Goal: Contribute content

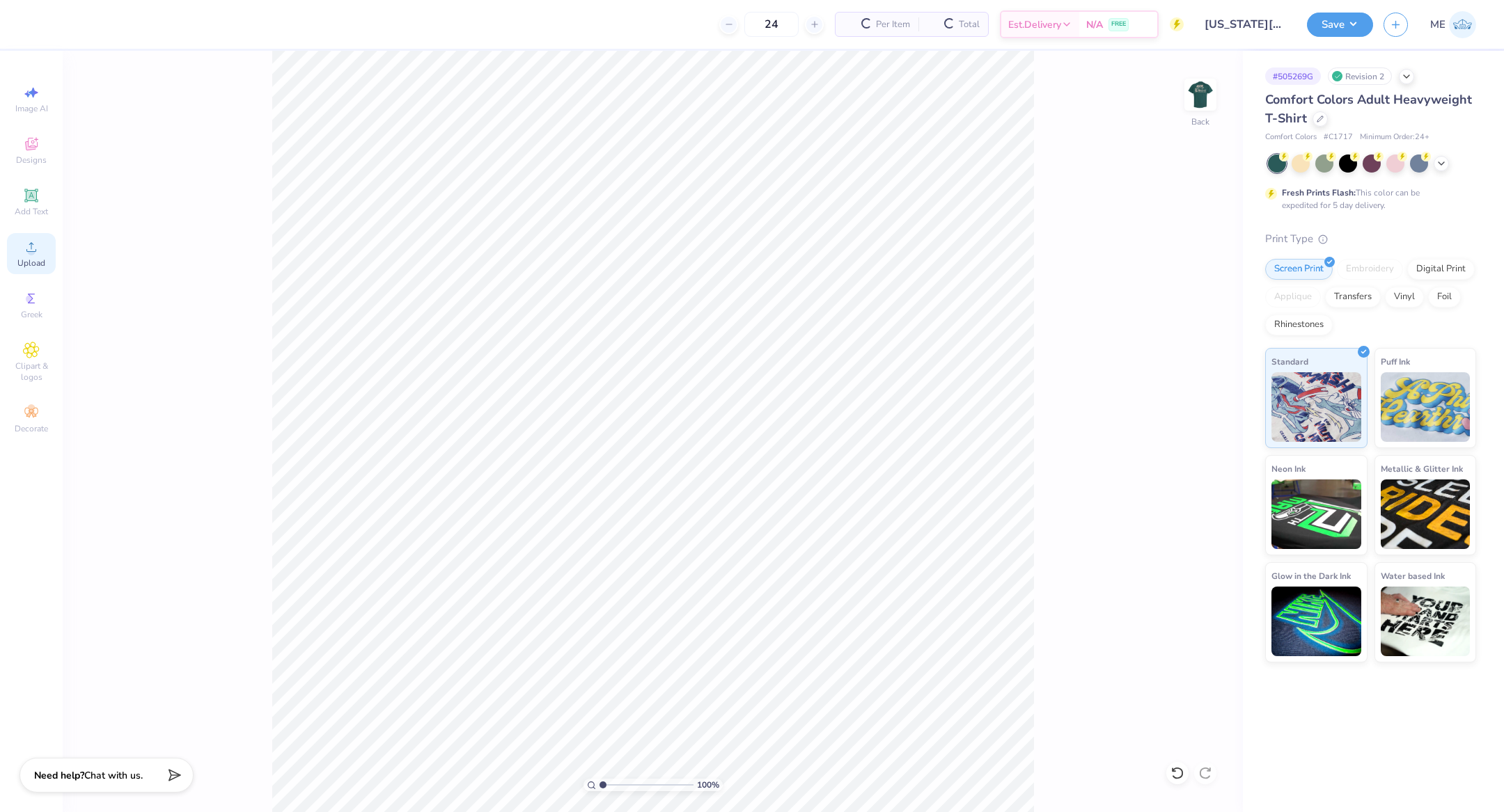
click at [18, 250] on div "Upload" at bounding box center [31, 253] width 48 height 41
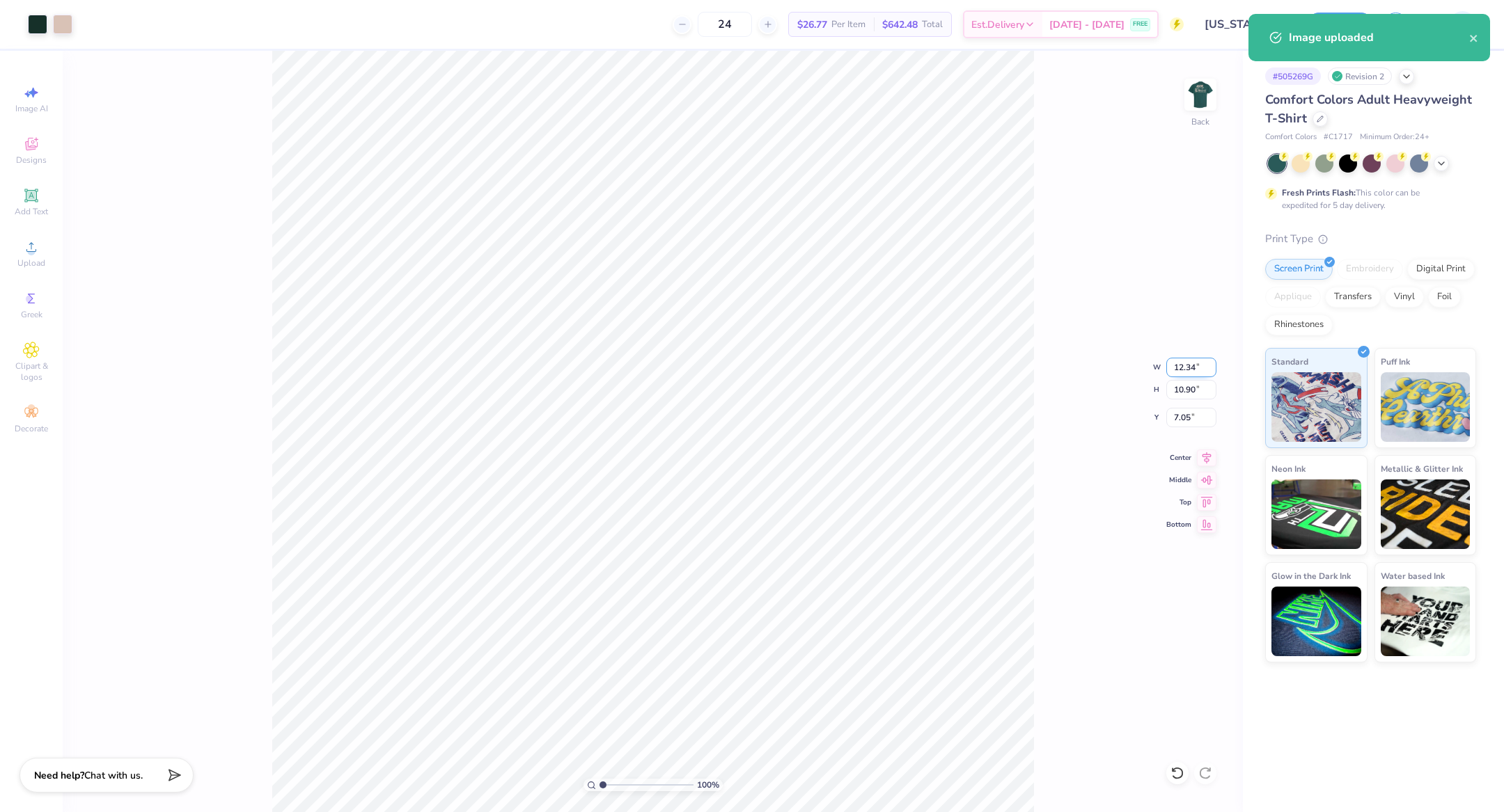
click at [1185, 372] on input "12.34" at bounding box center [1191, 367] width 50 height 20
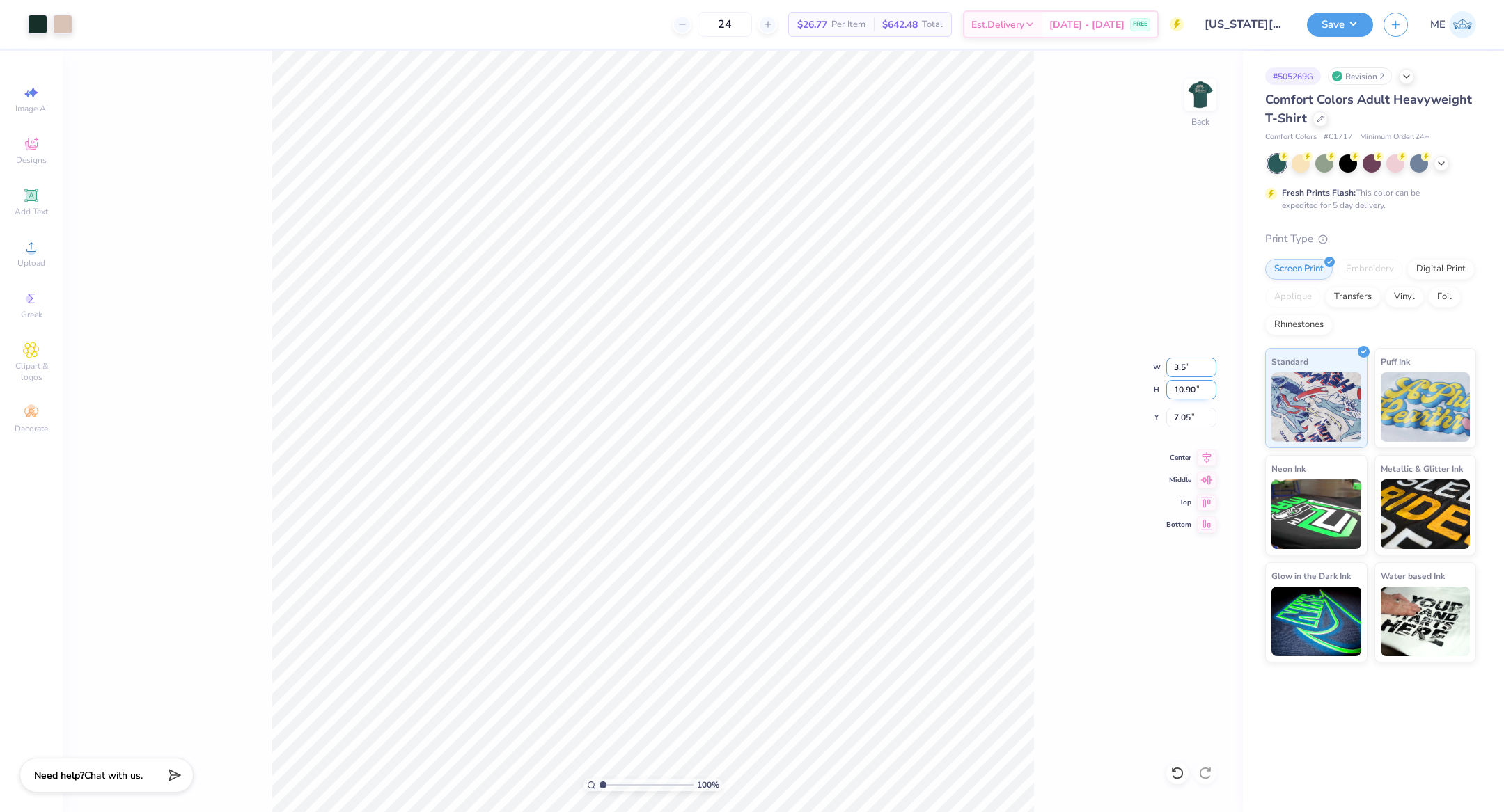
type input "3.50"
type input "3.09"
type input "3.00"
click at [36, 23] on div at bounding box center [38, 23] width 20 height 20
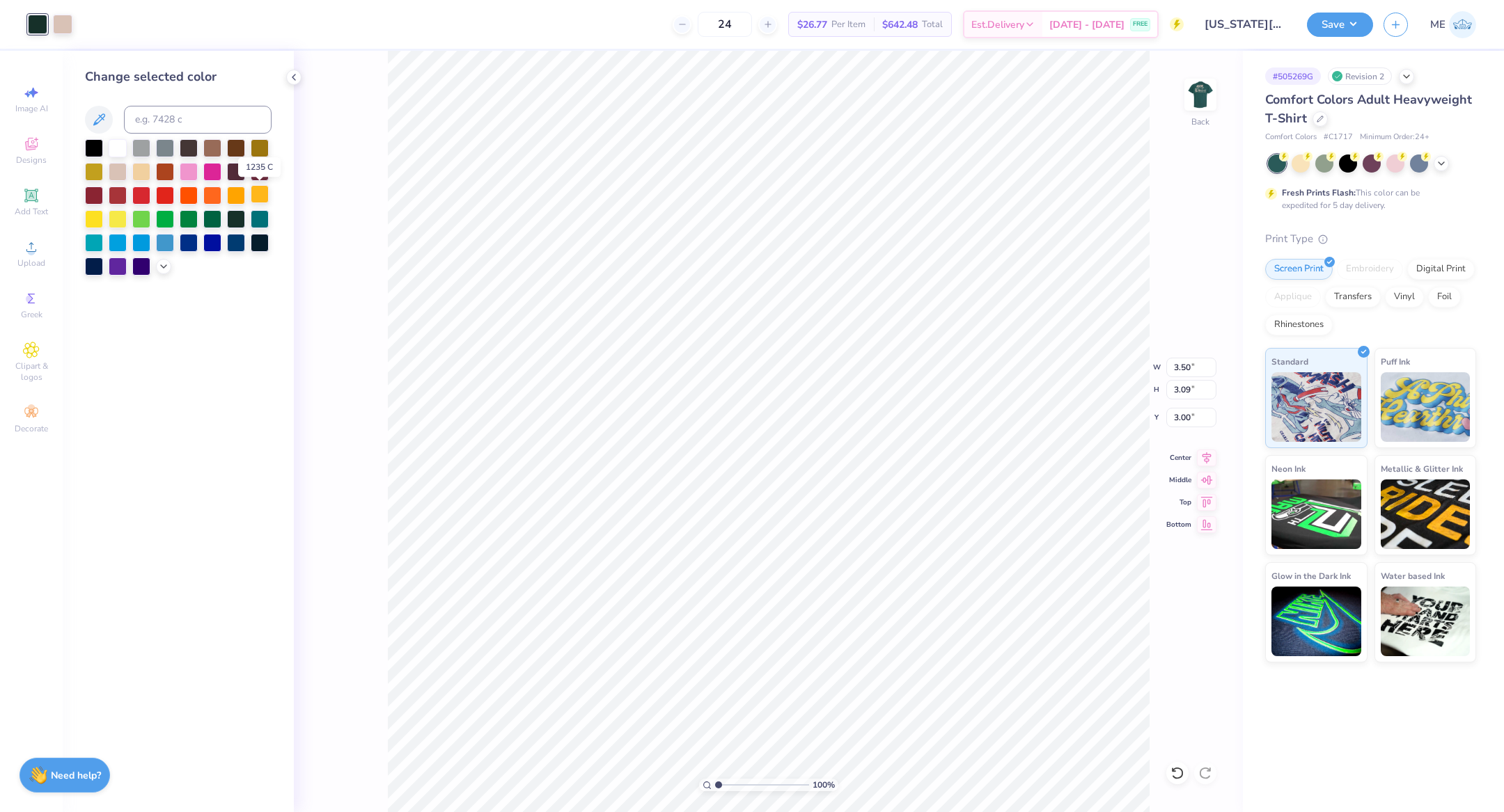
click at [258, 199] on div at bounding box center [260, 194] width 18 height 18
click at [93, 154] on div at bounding box center [94, 146] width 18 height 18
click at [92, 263] on div at bounding box center [94, 265] width 18 height 18
click at [156, 268] on div at bounding box center [163, 266] width 16 height 16
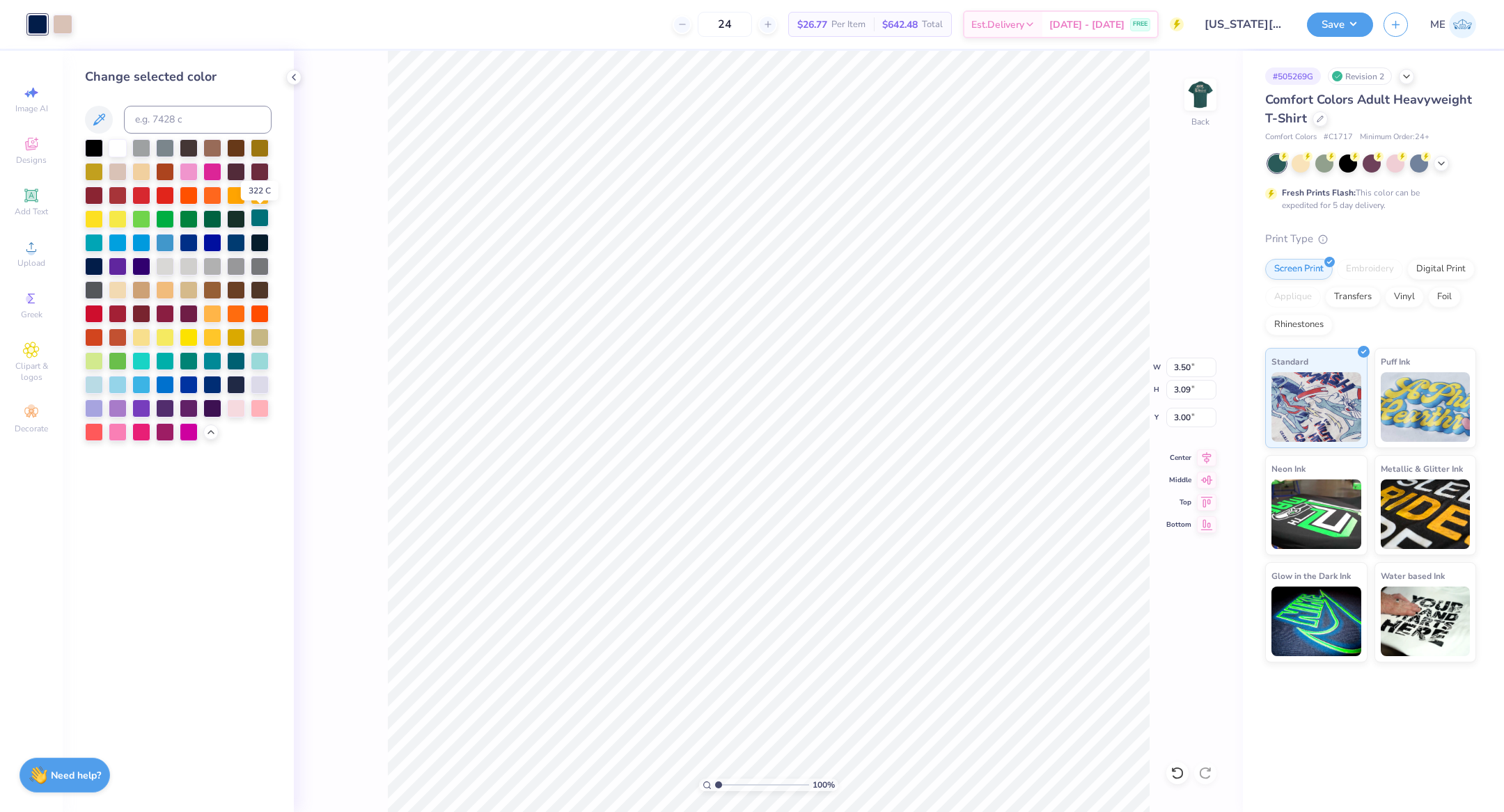
click at [264, 220] on div at bounding box center [260, 217] width 18 height 18
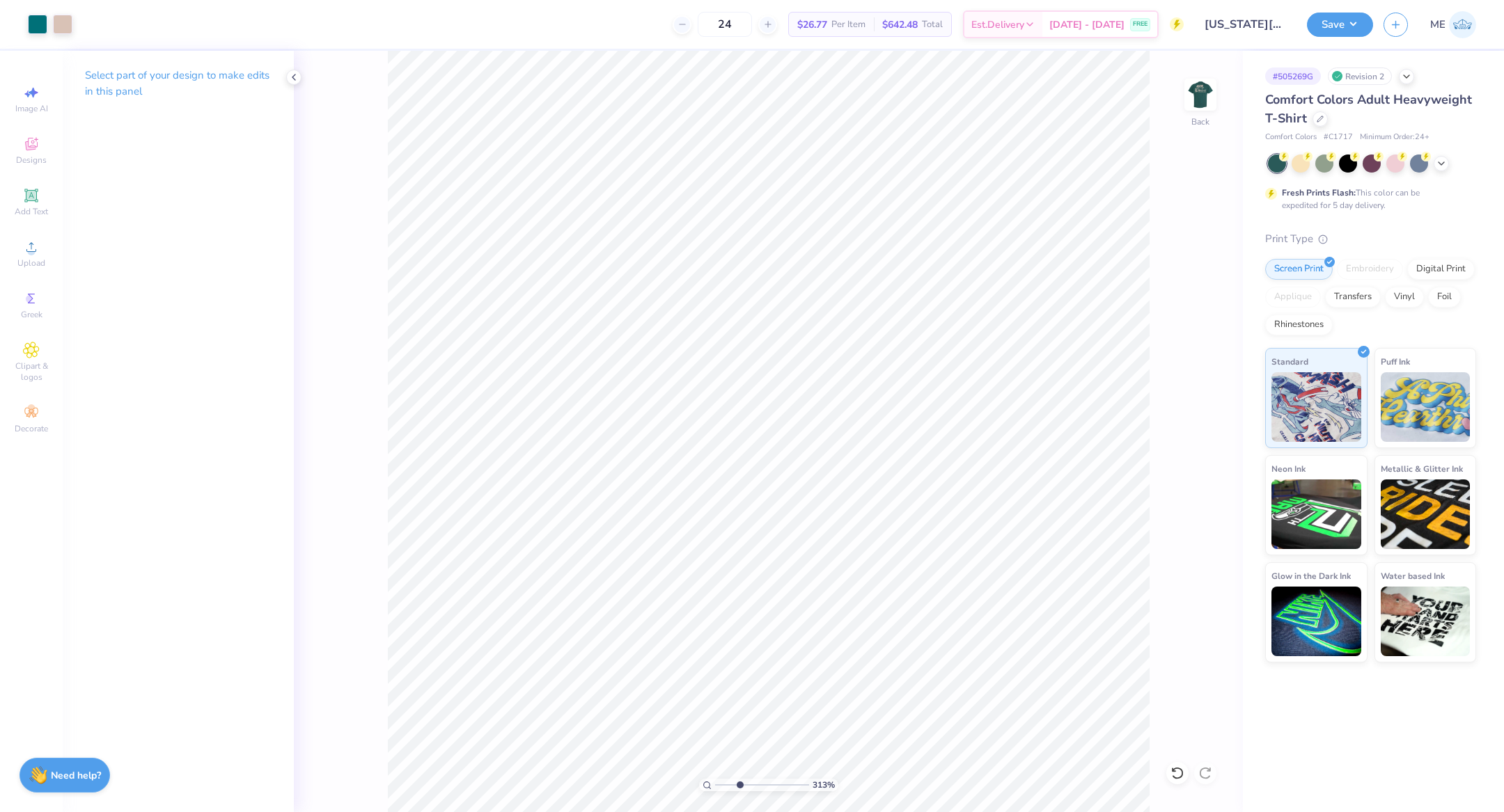
drag, startPoint x: 725, startPoint y: 783, endPoint x: 742, endPoint y: 779, distance: 17.5
click at [742, 779] on input "range" at bounding box center [762, 785] width 94 height 13
drag, startPoint x: 742, startPoint y: 788, endPoint x: 698, endPoint y: 786, distance: 44.0
type input "1"
click at [715, 786] on input "range" at bounding box center [762, 785] width 94 height 13
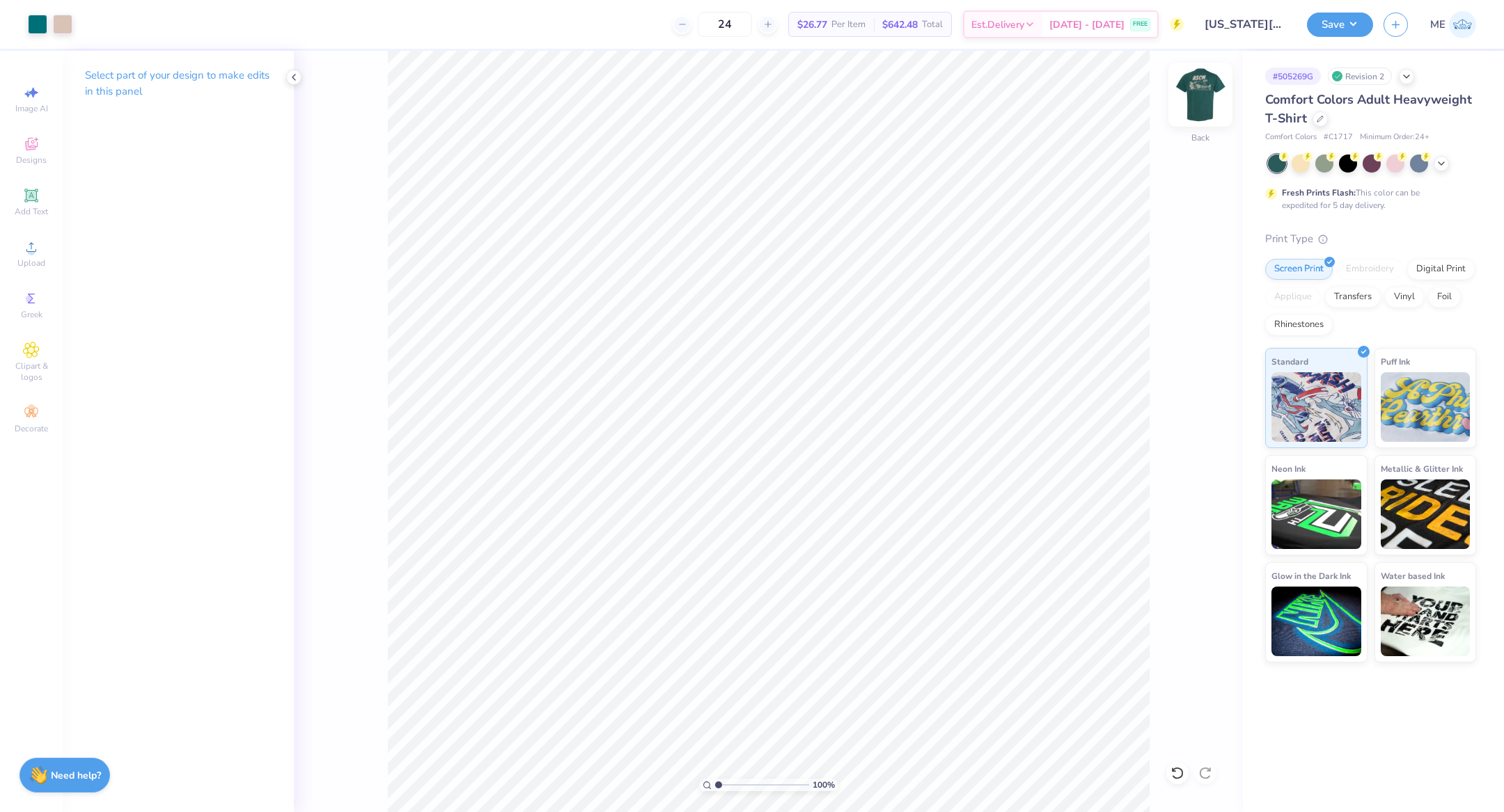
click at [1187, 110] on img at bounding box center [1200, 94] width 56 height 55
click at [33, 256] on circle at bounding box center [31, 252] width 8 height 8
click at [45, 252] on div "Upload" at bounding box center [31, 253] width 48 height 41
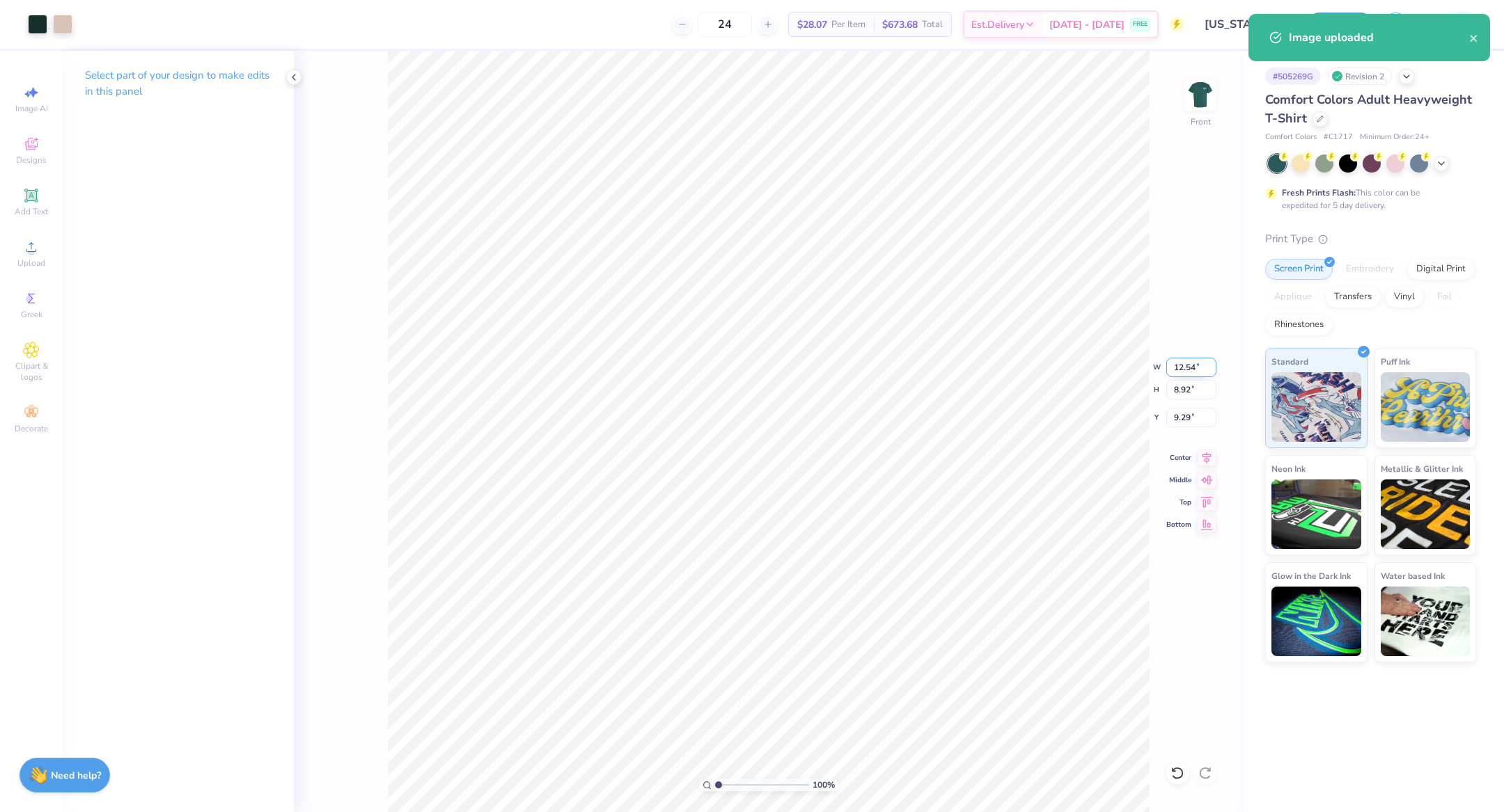
click at [1191, 372] on input "12.54" at bounding box center [1191, 367] width 50 height 20
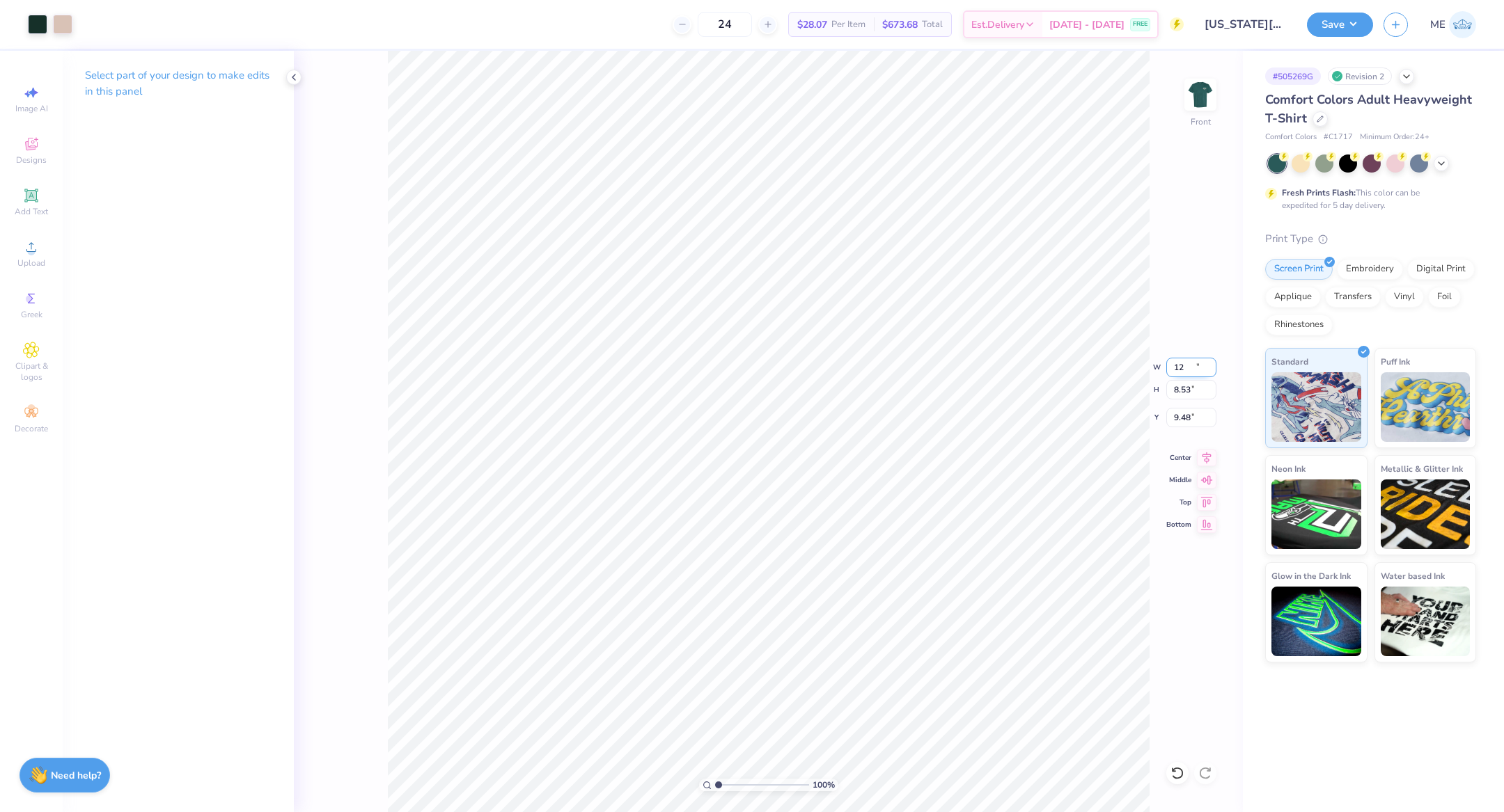
type input "12.00"
type input "8.53"
click at [1192, 420] on input "9.48" at bounding box center [1191, 417] width 50 height 20
type input "3.00"
click at [1210, 463] on icon at bounding box center [1206, 456] width 20 height 16
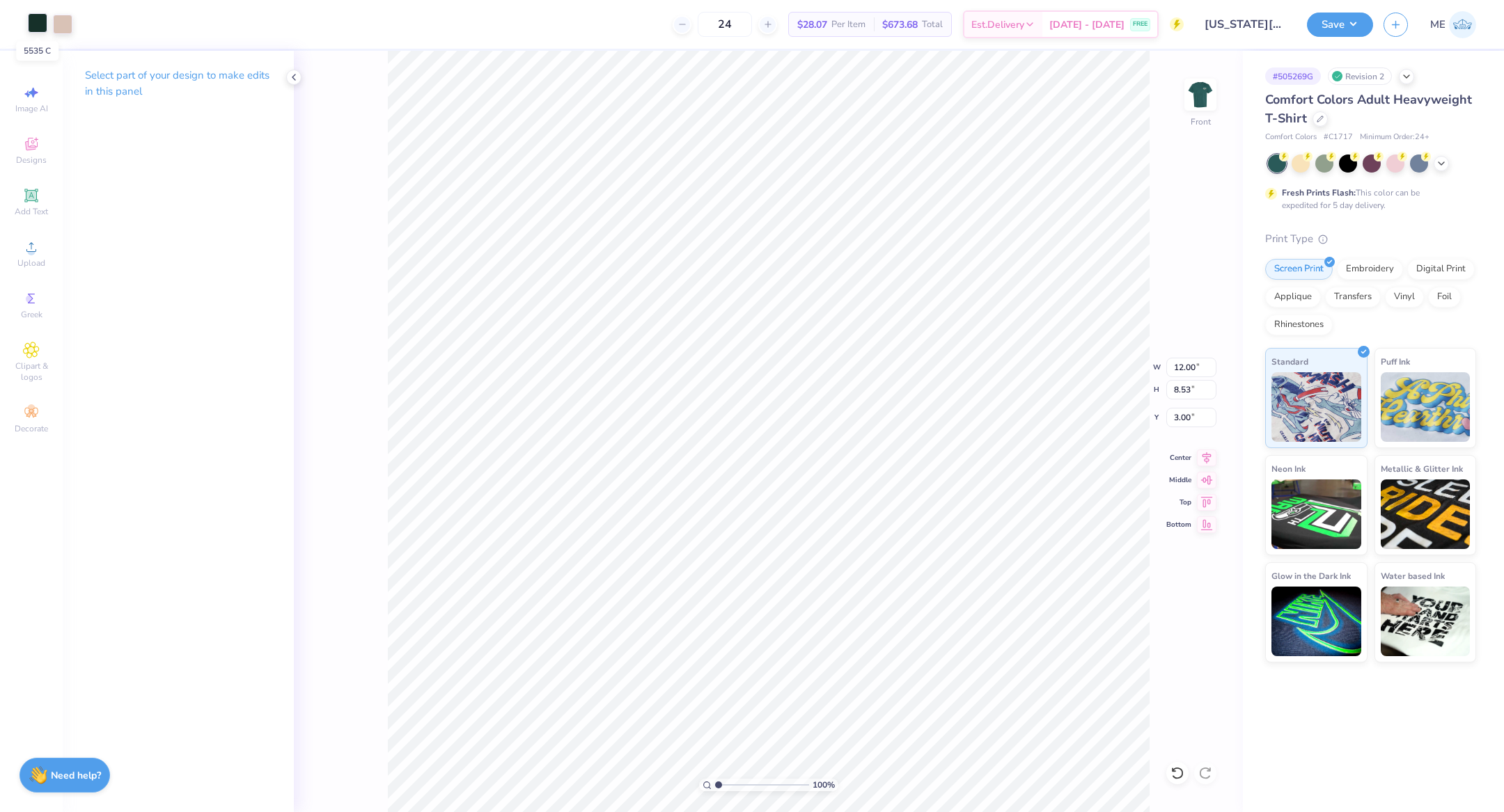
click at [41, 29] on div at bounding box center [38, 23] width 20 height 20
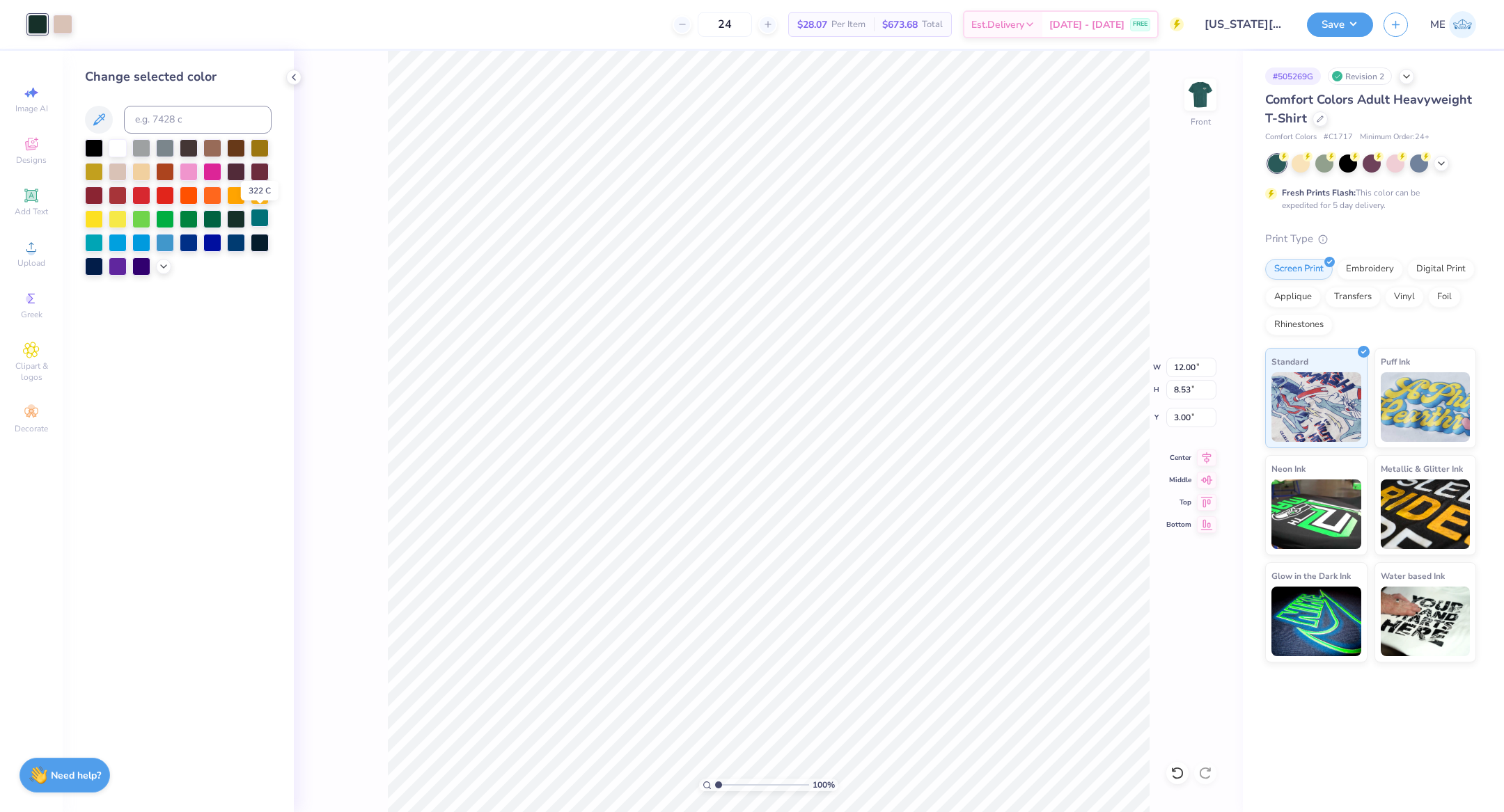
click at [256, 220] on div at bounding box center [260, 217] width 18 height 18
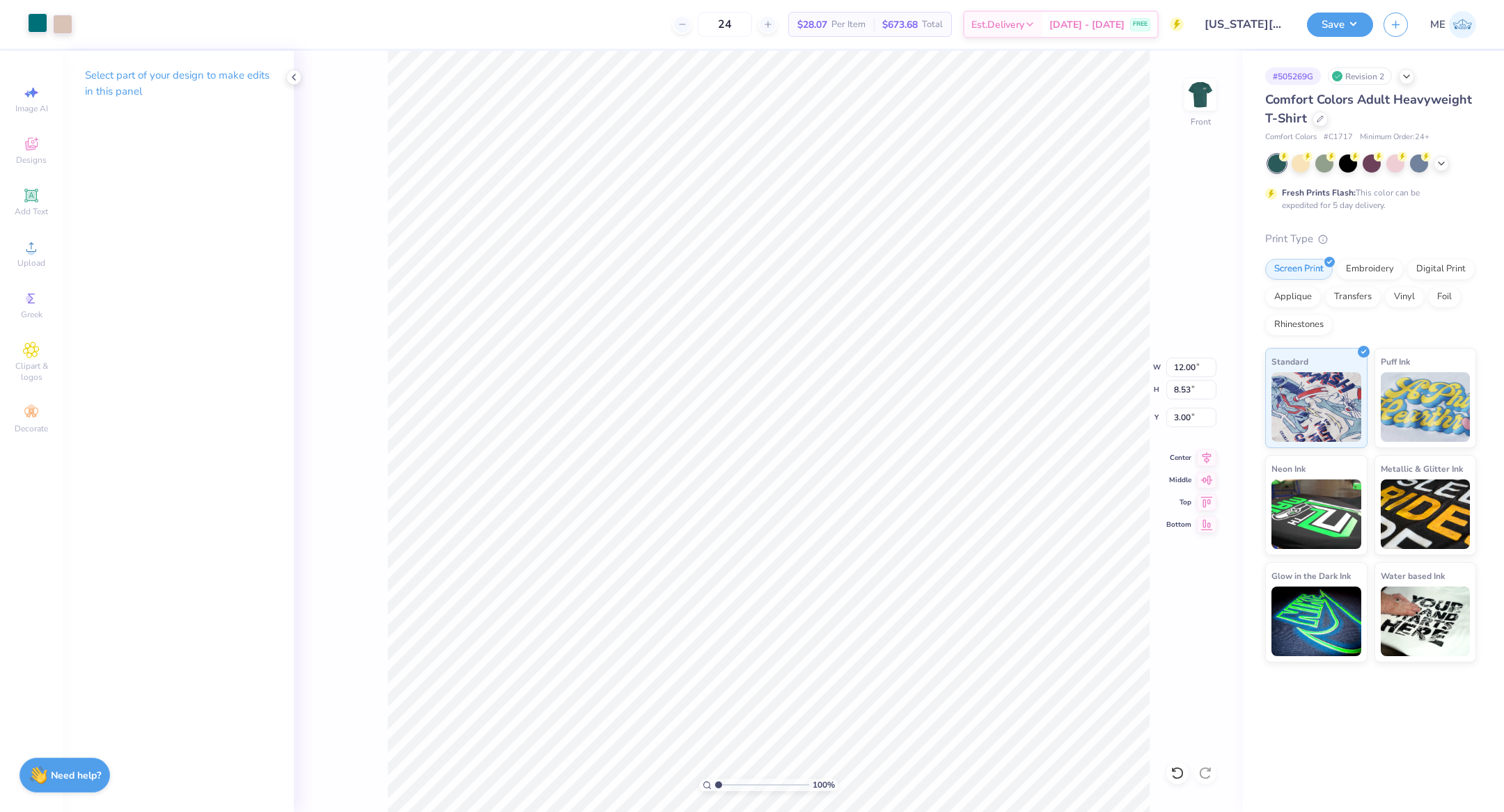
click at [29, 14] on div at bounding box center [38, 23] width 20 height 20
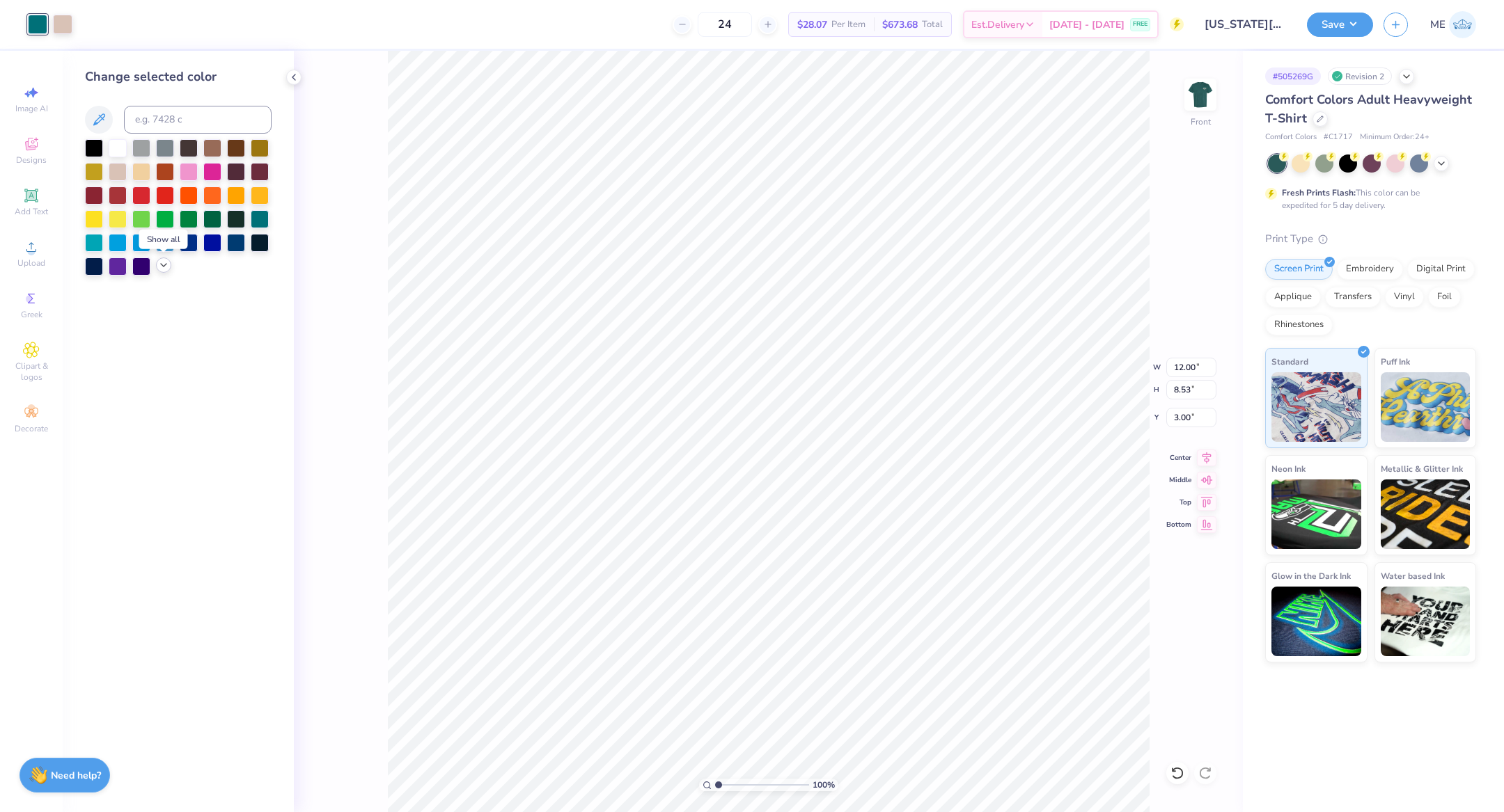
click at [163, 264] on icon at bounding box center [163, 265] width 11 height 11
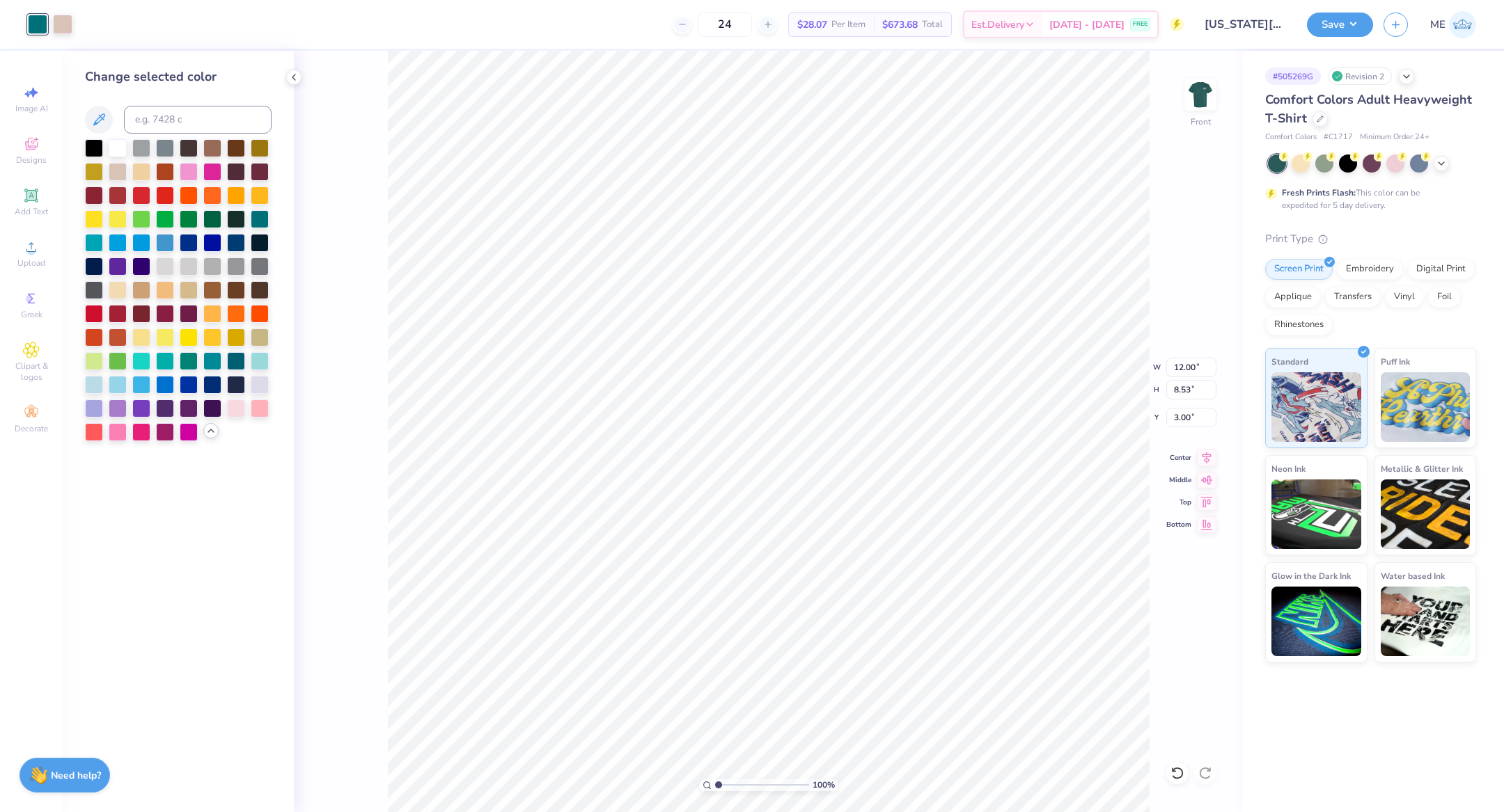
click at [188, 245] on div at bounding box center [188, 242] width 18 height 18
click at [161, 243] on div at bounding box center [164, 241] width 18 height 18
click at [235, 359] on div at bounding box center [235, 359] width 18 height 18
click at [233, 379] on div at bounding box center [235, 383] width 18 height 18
click at [209, 363] on div at bounding box center [212, 359] width 18 height 18
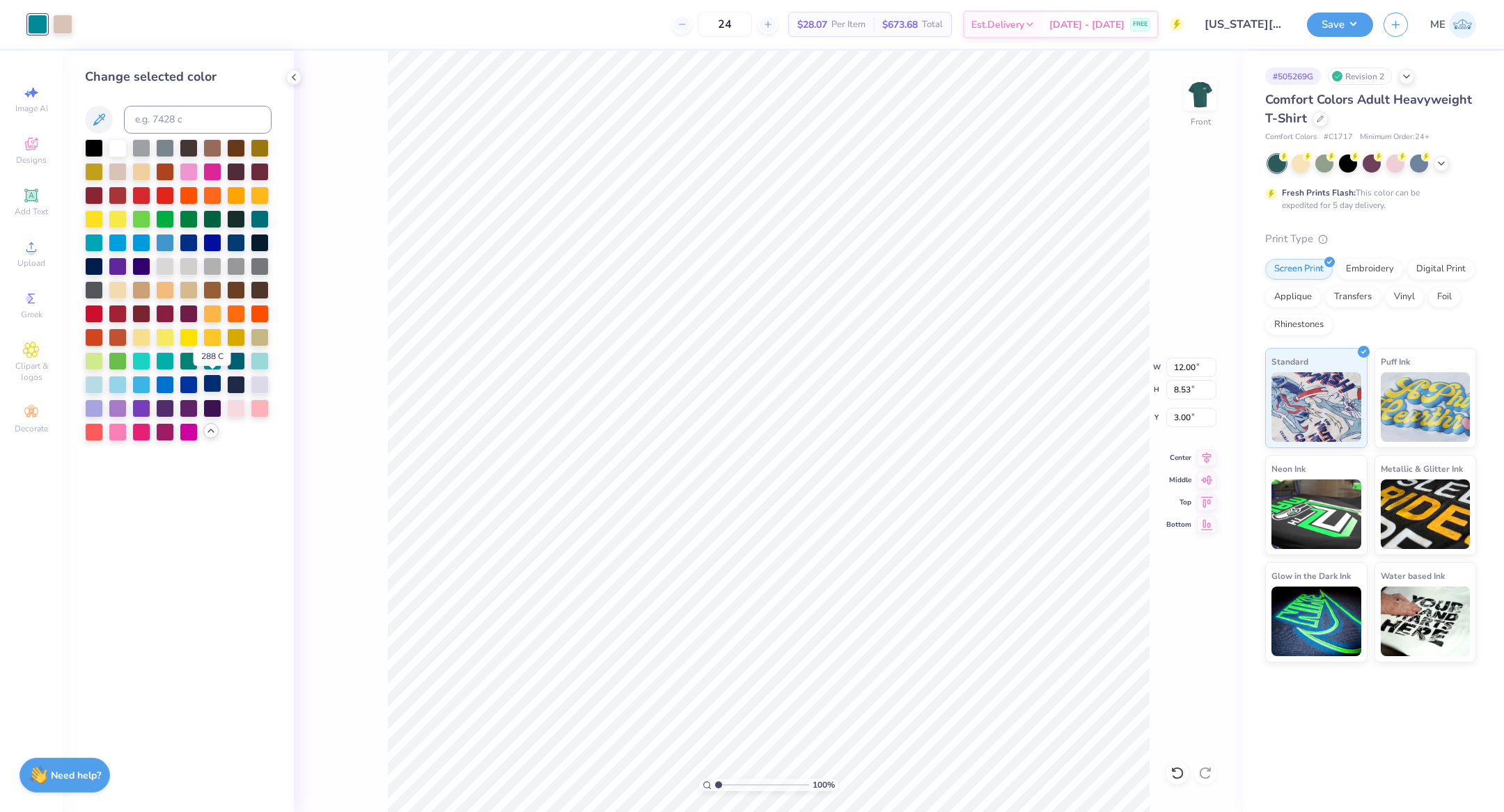
click at [209, 381] on div at bounding box center [212, 383] width 18 height 18
click at [192, 392] on div at bounding box center [188, 383] width 18 height 18
click at [189, 361] on div at bounding box center [188, 361] width 18 height 18
click at [230, 359] on div at bounding box center [235, 359] width 18 height 18
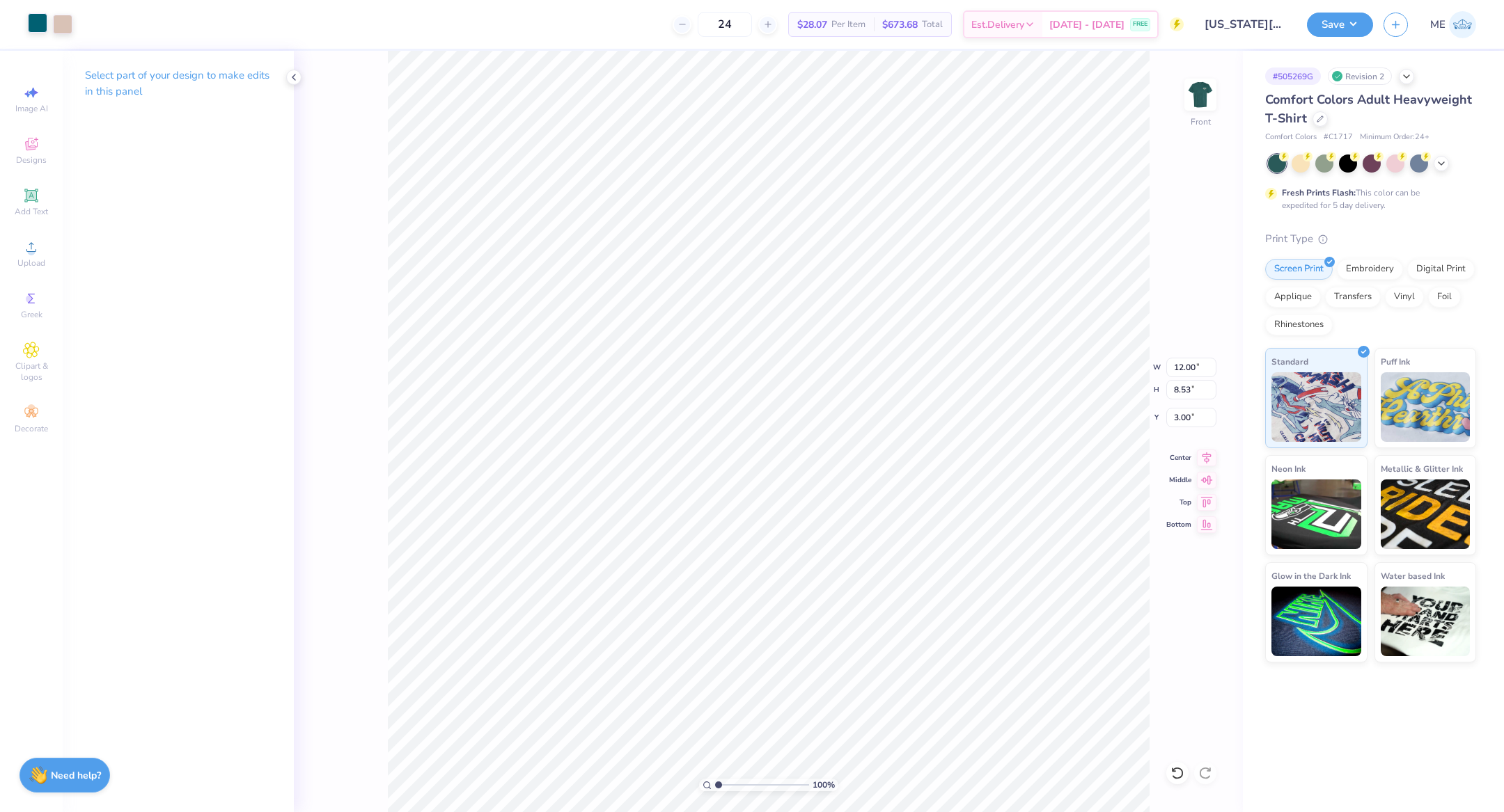
click at [36, 20] on div at bounding box center [38, 23] width 20 height 20
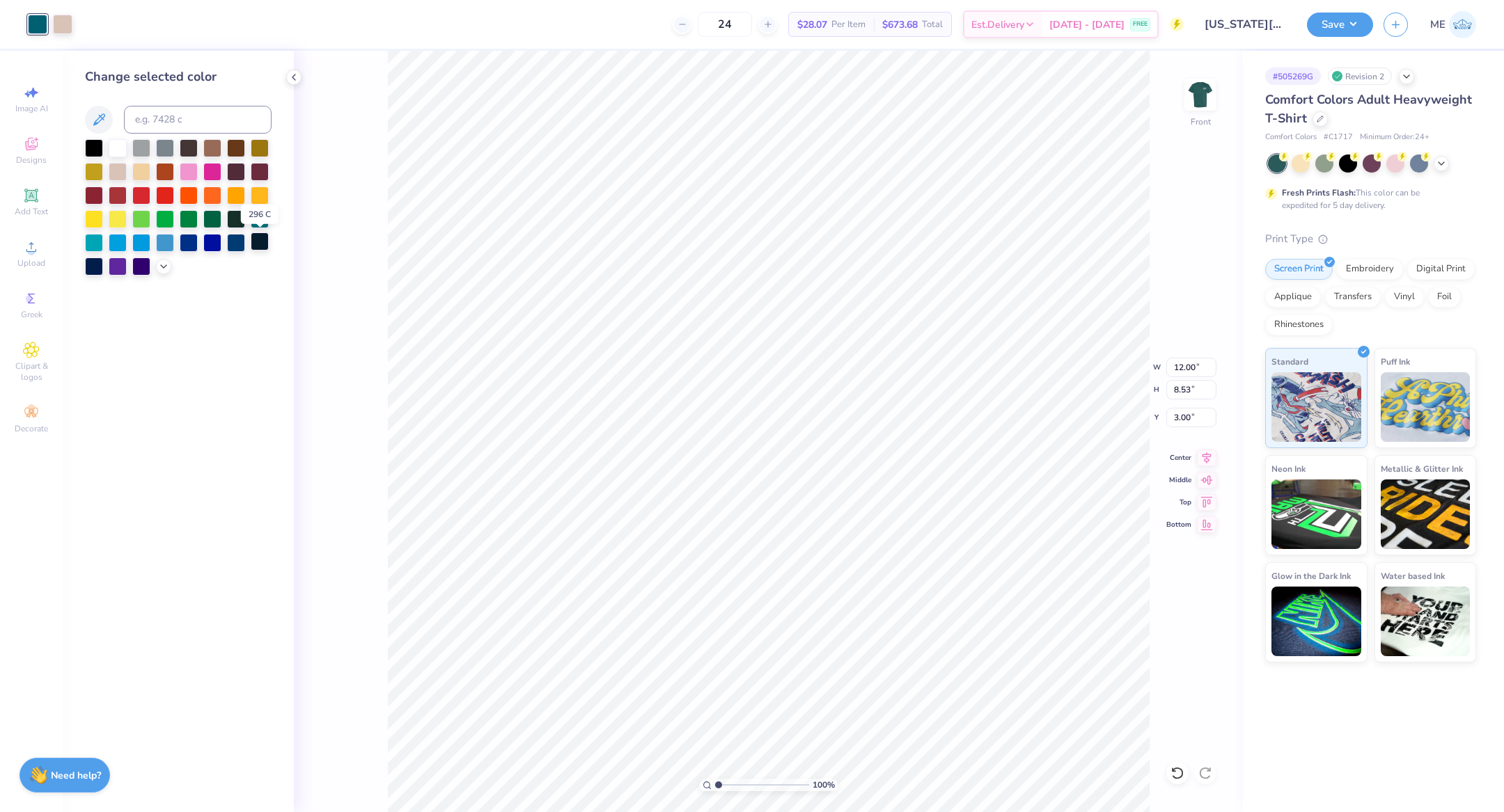
click at [252, 244] on div at bounding box center [260, 241] width 18 height 18
click at [101, 269] on div at bounding box center [94, 265] width 18 height 18
click at [163, 270] on icon at bounding box center [163, 265] width 11 height 11
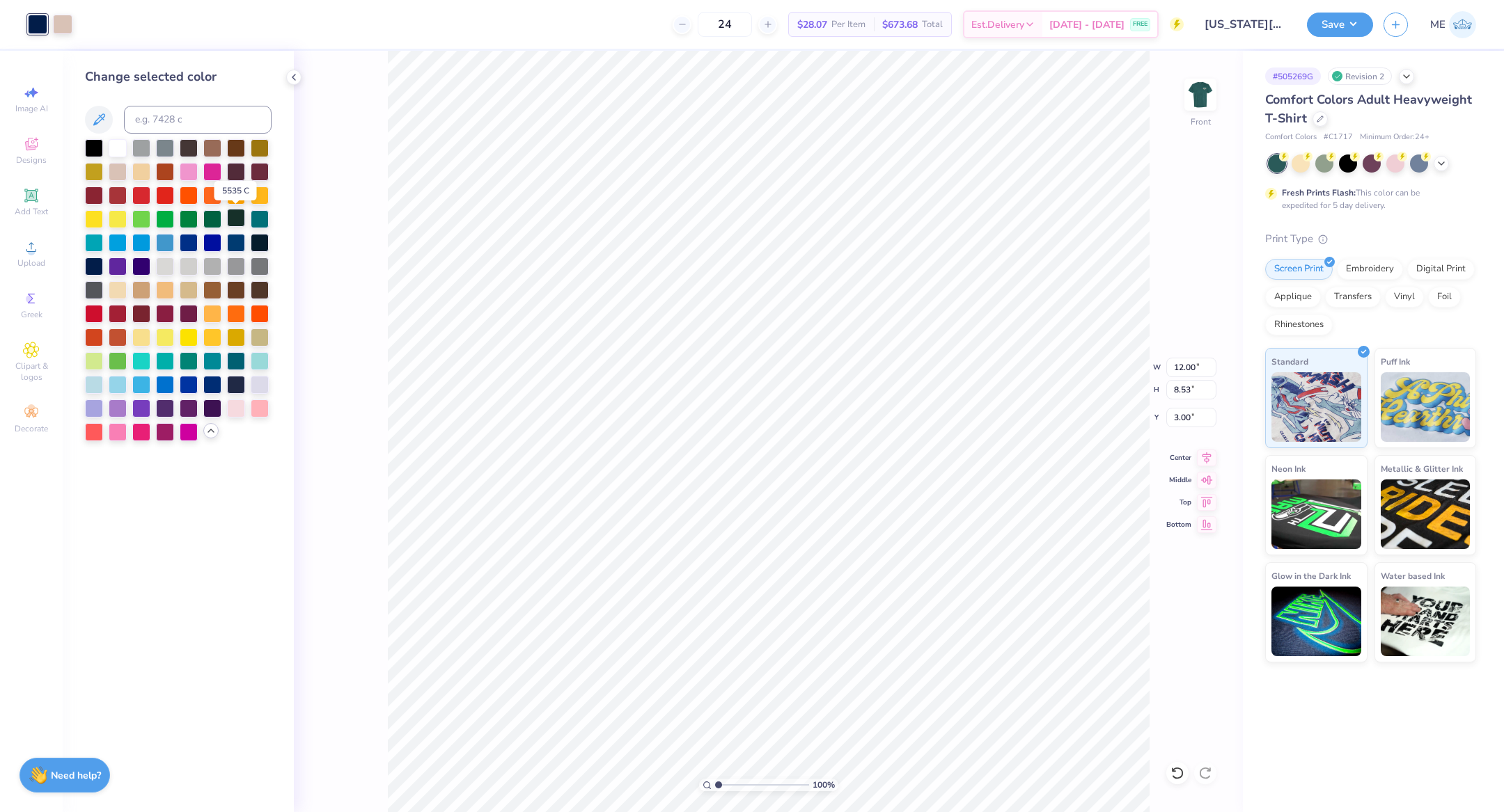
click at [232, 225] on div at bounding box center [235, 217] width 18 height 18
click at [1201, 95] on img at bounding box center [1200, 94] width 56 height 55
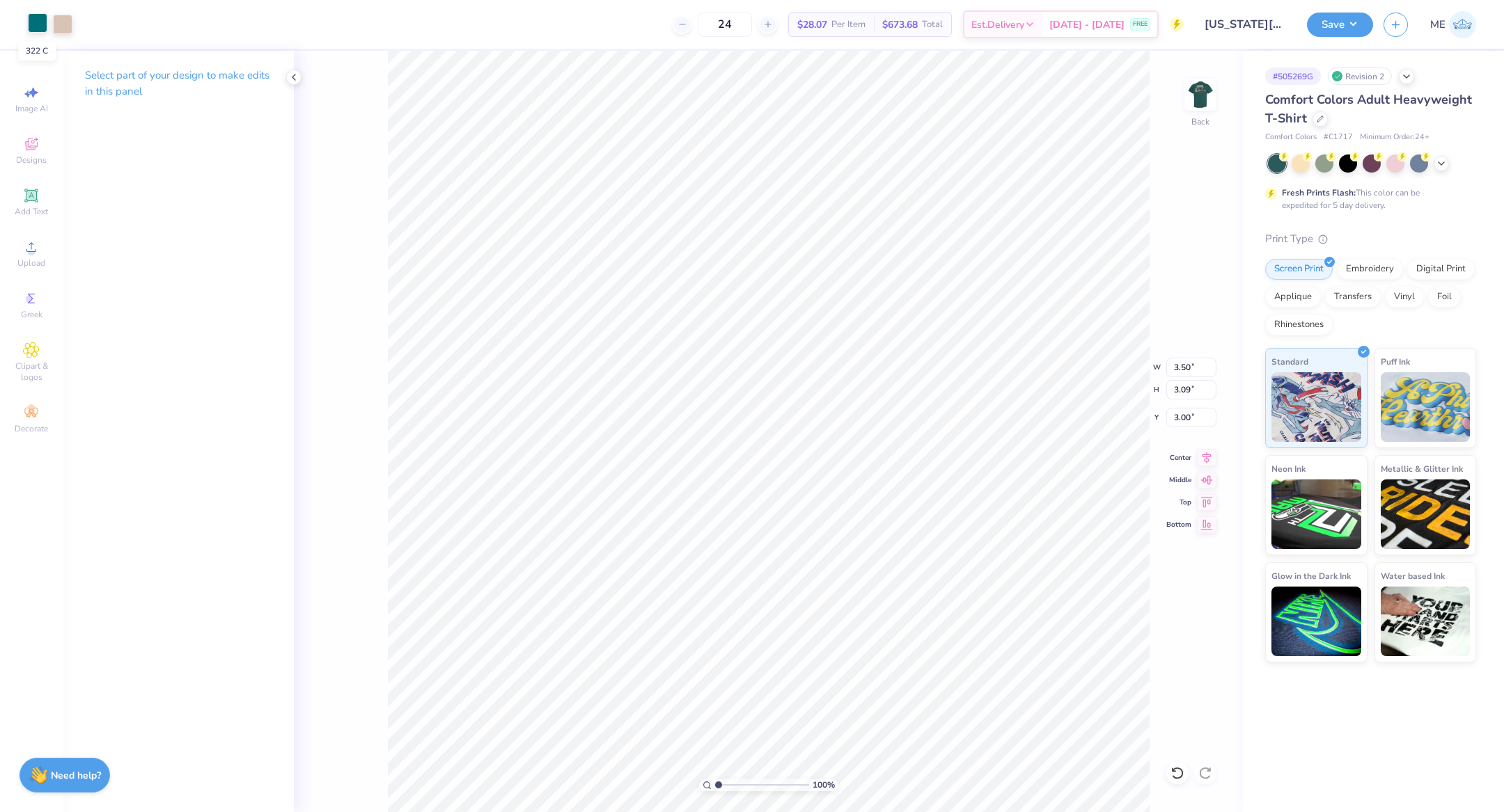
click at [35, 25] on div at bounding box center [38, 23] width 20 height 20
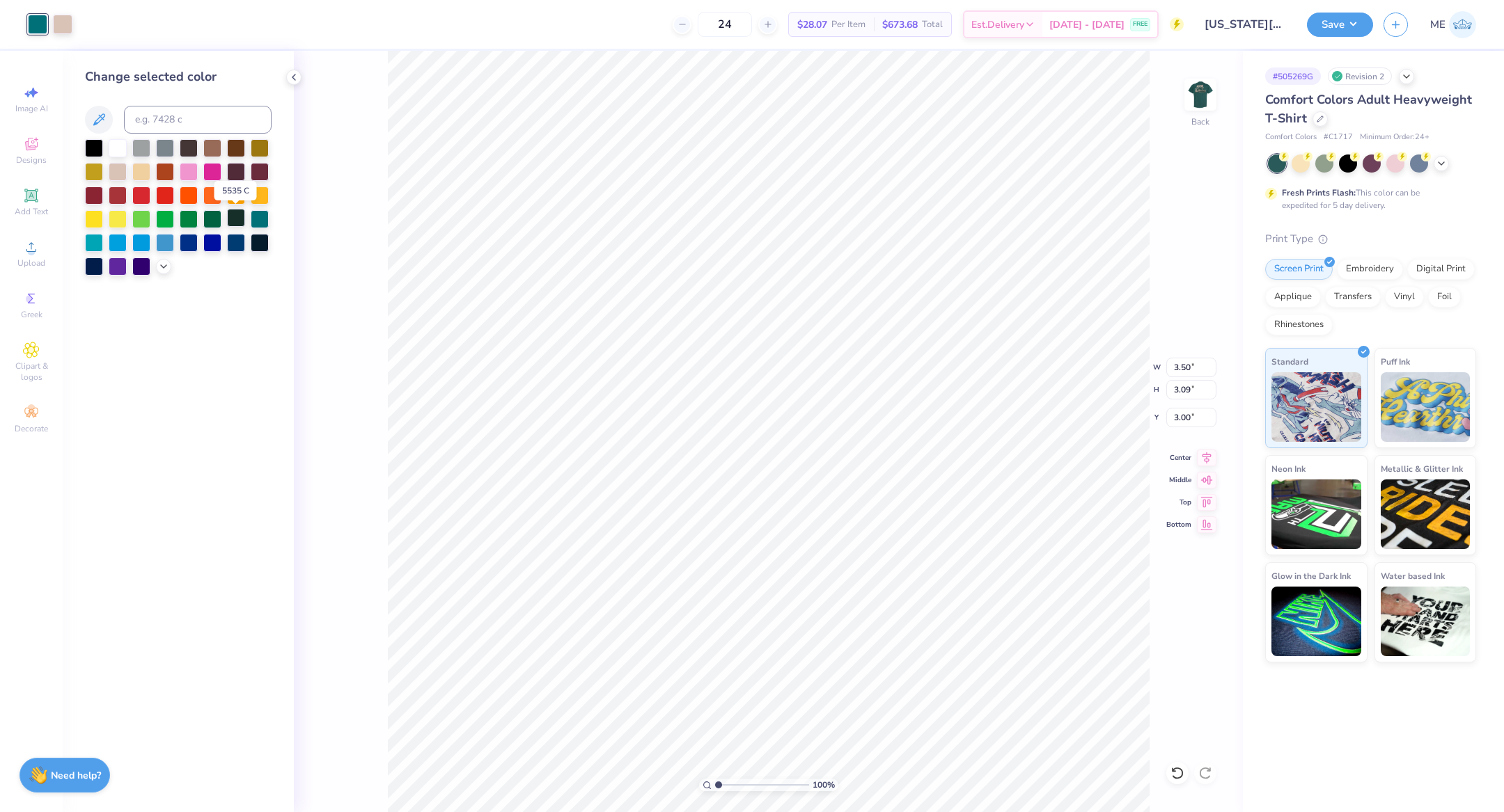
click at [240, 214] on div at bounding box center [235, 217] width 18 height 18
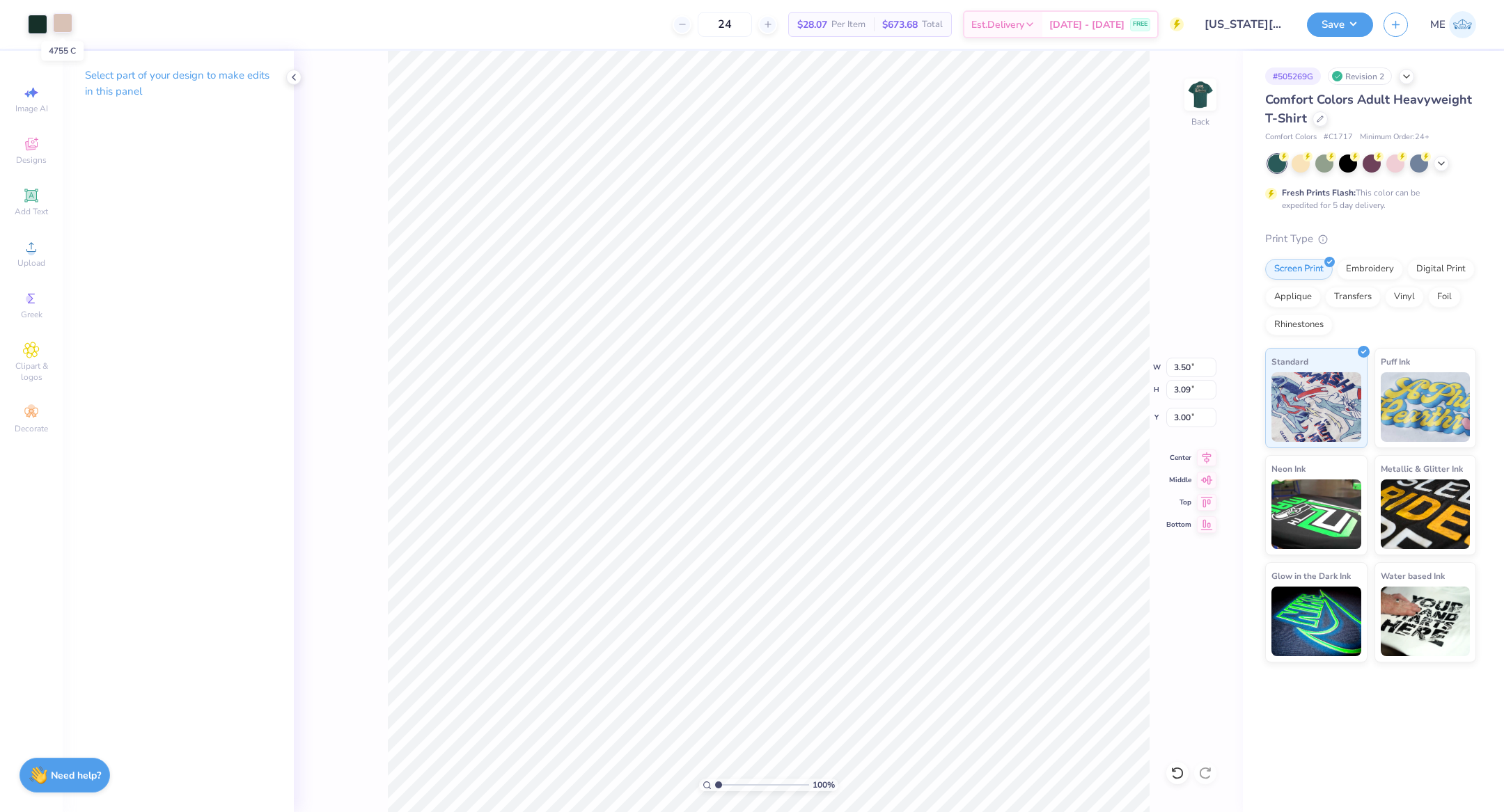
click at [63, 19] on div at bounding box center [63, 23] width 20 height 20
click at [1199, 92] on img at bounding box center [1200, 94] width 56 height 55
click at [1208, 454] on icon at bounding box center [1207, 455] width 9 height 12
click at [1355, 17] on button "Save" at bounding box center [1340, 22] width 66 height 24
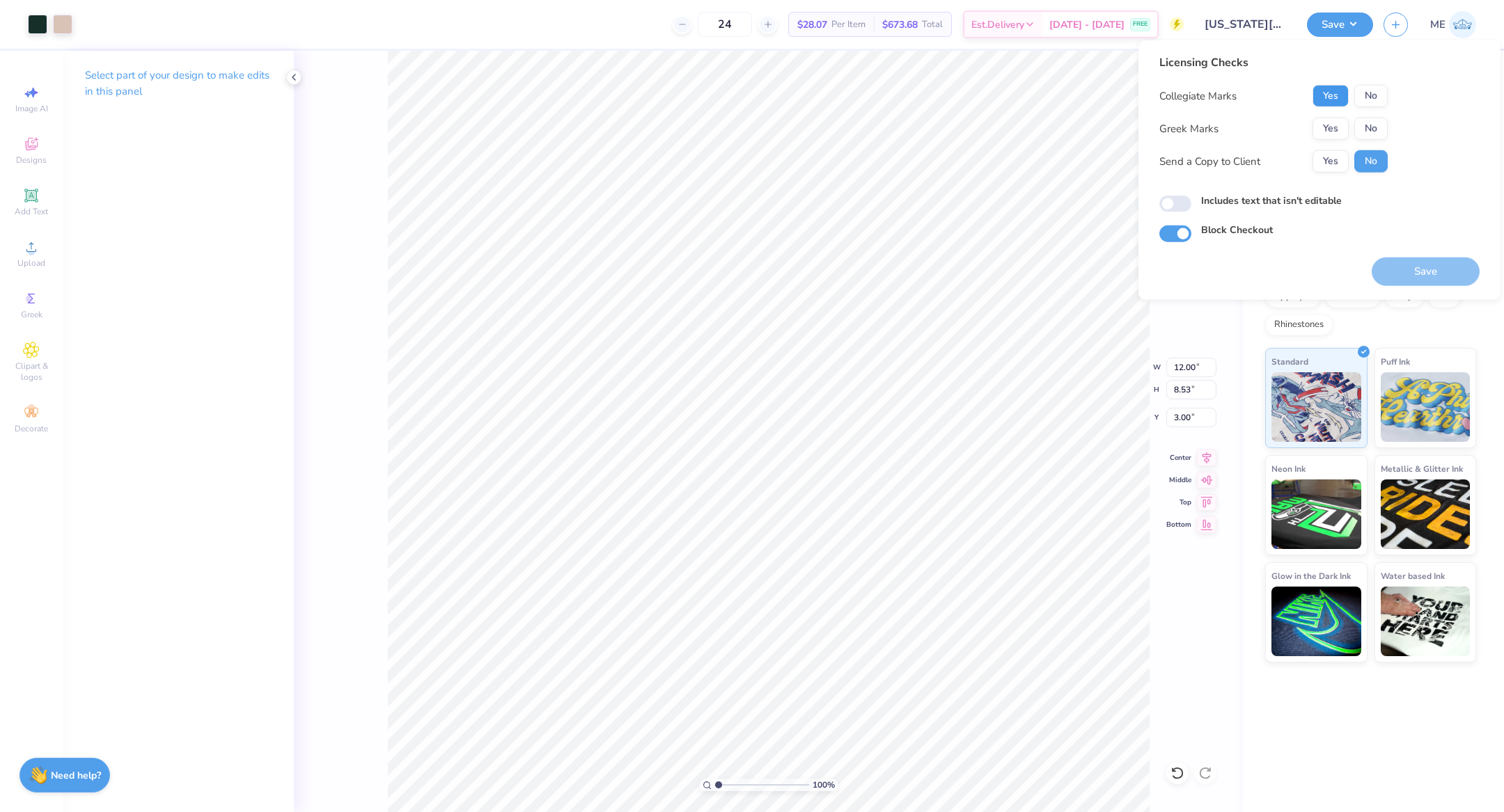
click at [1337, 95] on button "Yes" at bounding box center [1330, 96] width 36 height 22
click at [1375, 124] on button "No" at bounding box center [1370, 129] width 34 height 22
click at [1164, 198] on input "Includes text that isn't editable" at bounding box center [1175, 203] width 32 height 16
checkbox input "true"
click at [1413, 267] on button "Save" at bounding box center [1426, 272] width 108 height 29
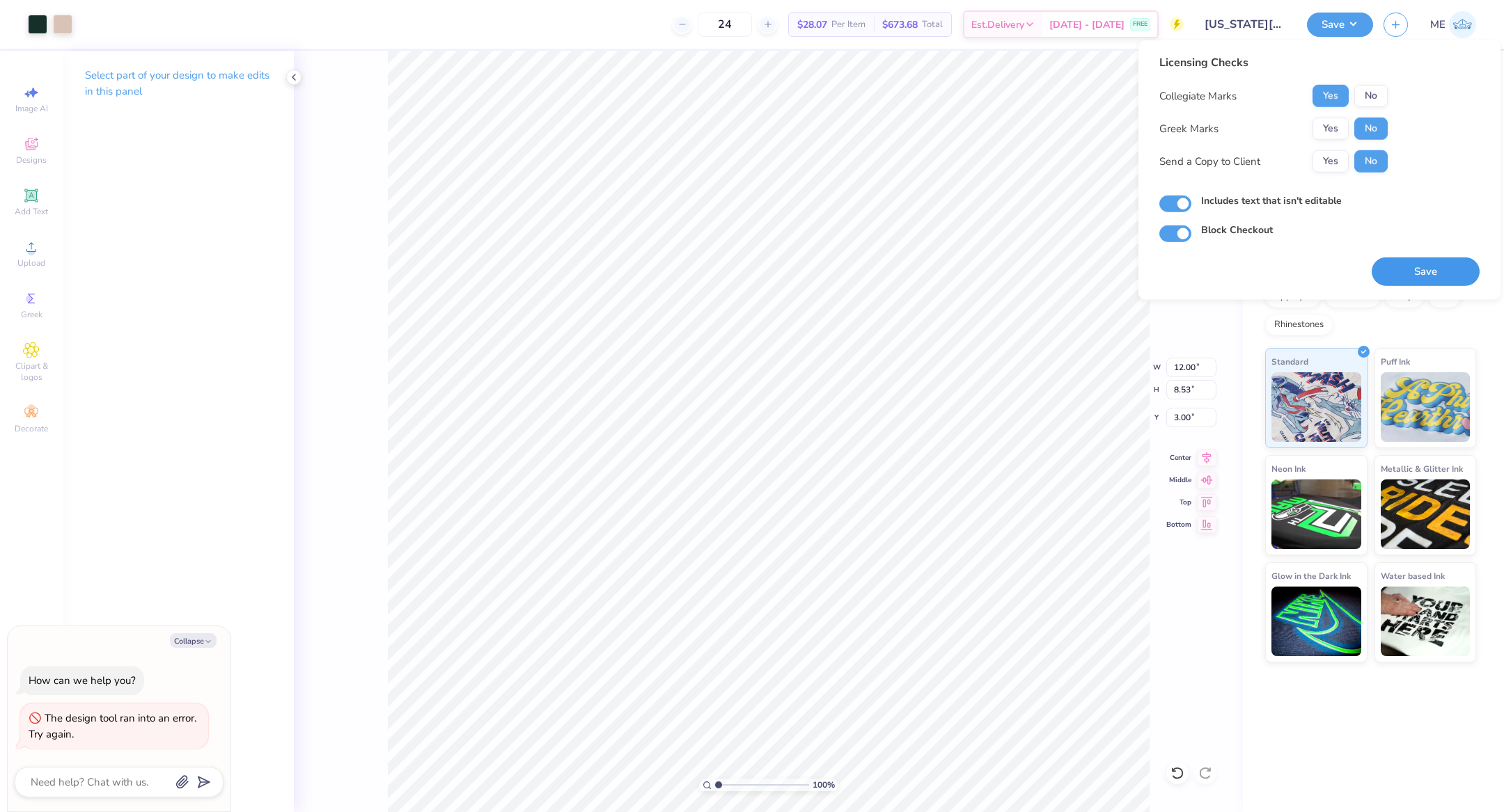
click at [1427, 263] on button "Save" at bounding box center [1426, 272] width 108 height 29
type textarea "x"
